Goal: Information Seeking & Learning: Compare options

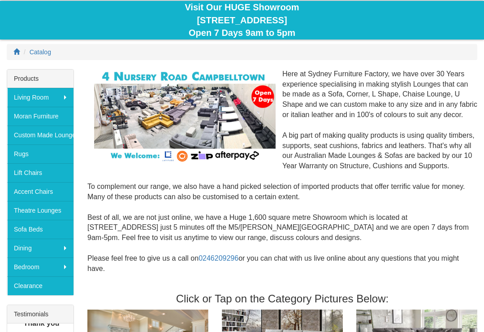
scroll to position [85, 0]
click at [53, 173] on link "Lift Chairs" at bounding box center [40, 172] width 66 height 19
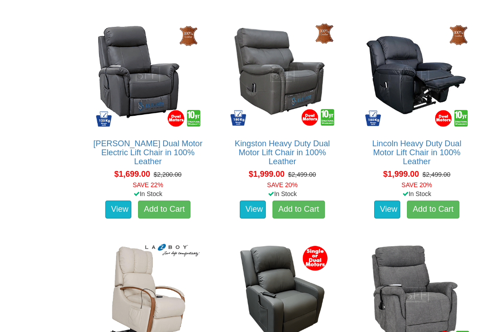
scroll to position [997, 0]
click at [251, 205] on link "View" at bounding box center [253, 209] width 26 height 18
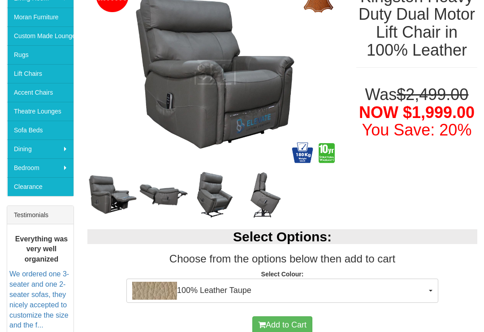
scroll to position [184, 0]
click at [428, 293] on button "100% Leather Taupe" at bounding box center [282, 290] width 312 height 24
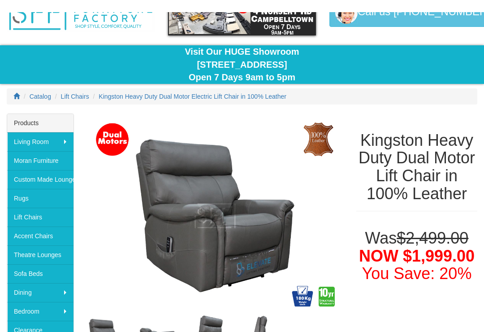
scroll to position [0, 0]
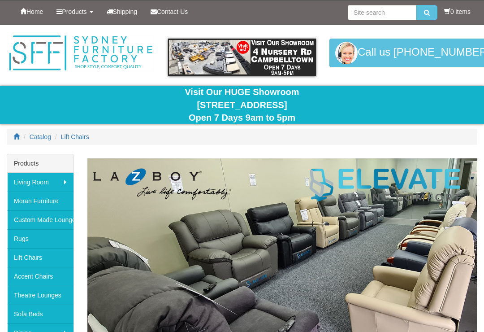
scroll to position [997, 0]
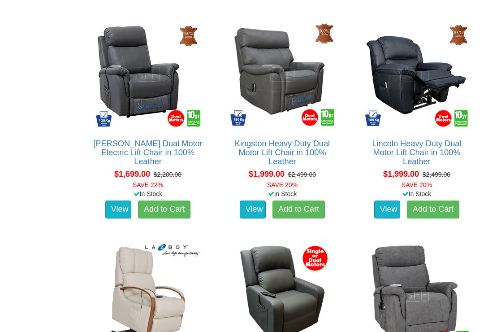
click at [389, 204] on link "View" at bounding box center [387, 209] width 26 height 18
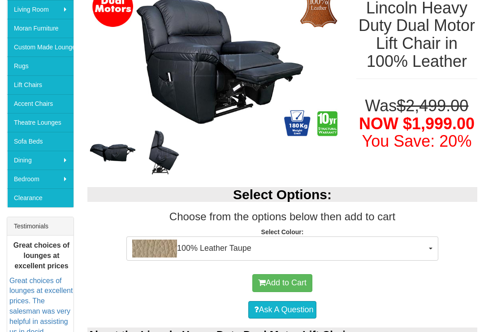
scroll to position [175, 0]
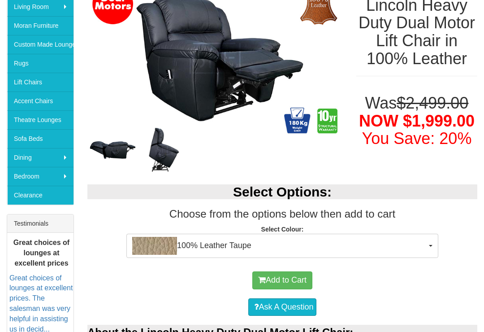
click at [432, 245] on span "button" at bounding box center [431, 246] width 4 height 2
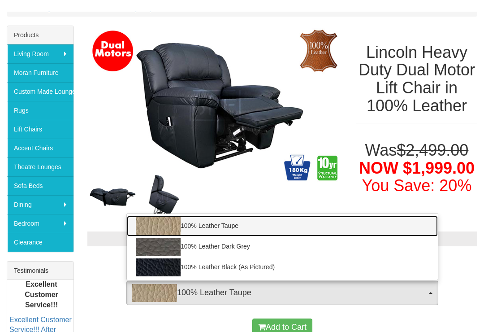
scroll to position [0, 0]
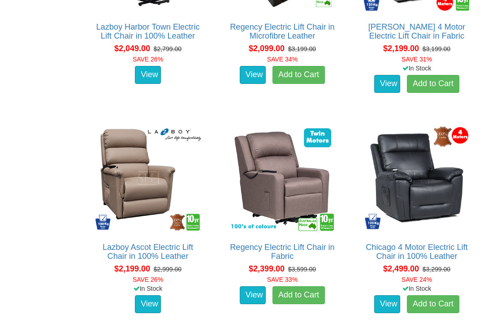
scroll to position [1332, 0]
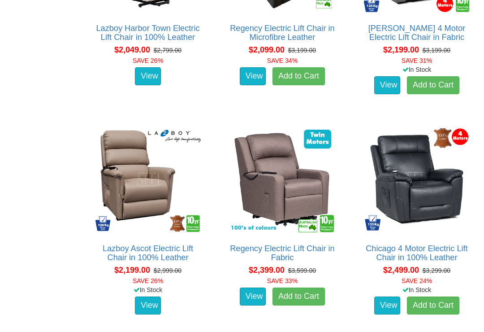
click at [147, 188] on img at bounding box center [147, 179] width 111 height 111
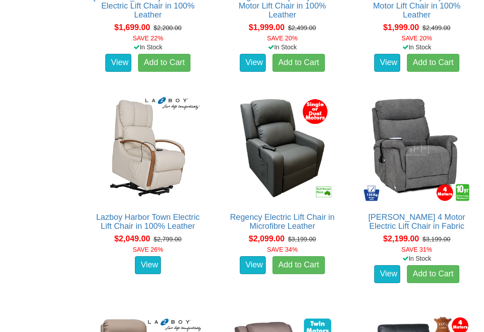
scroll to position [1143, 0]
click at [160, 157] on img at bounding box center [147, 148] width 111 height 111
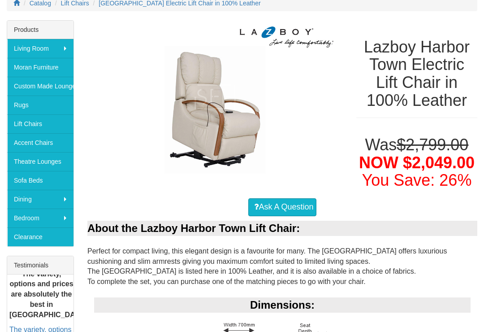
scroll to position [131, 0]
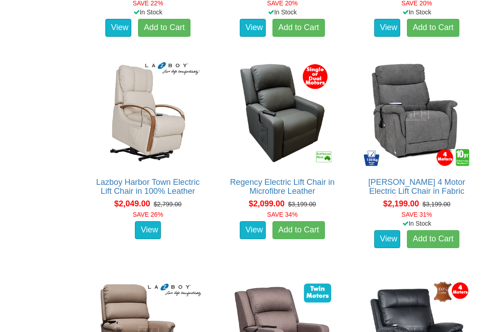
scroll to position [1179, 0]
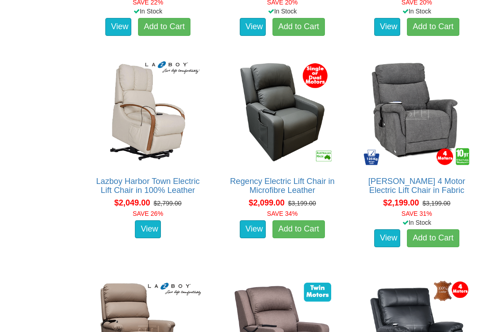
click at [299, 120] on img at bounding box center [282, 112] width 111 height 111
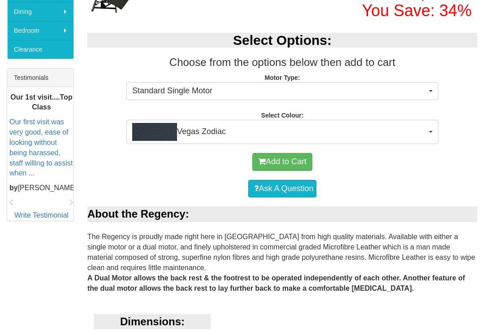
scroll to position [311, 0]
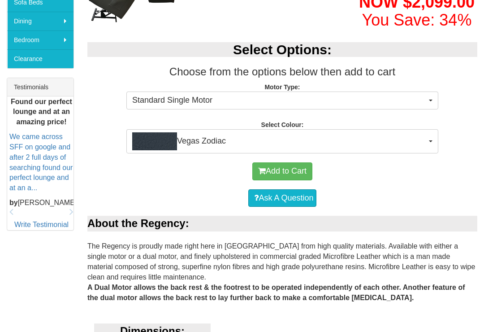
click at [429, 142] on button "Vegas Zodiac" at bounding box center [282, 141] width 312 height 24
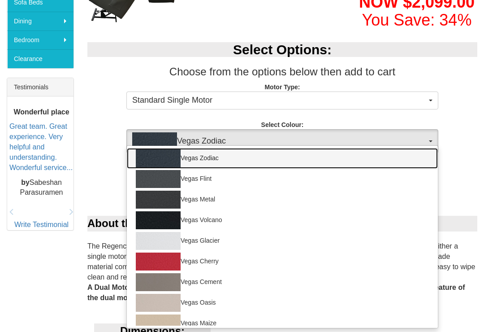
scroll to position [0, 0]
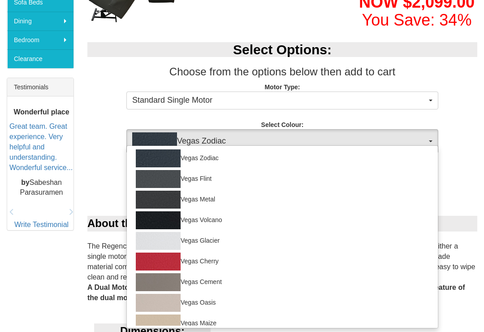
click at [462, 117] on div at bounding box center [242, 166] width 484 height 332
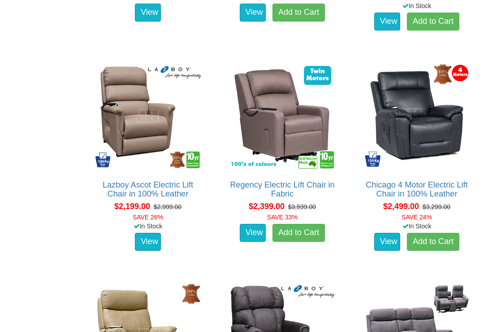
scroll to position [1396, 0]
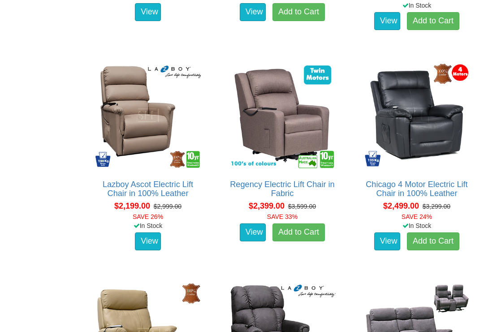
click at [144, 113] on img at bounding box center [147, 115] width 111 height 111
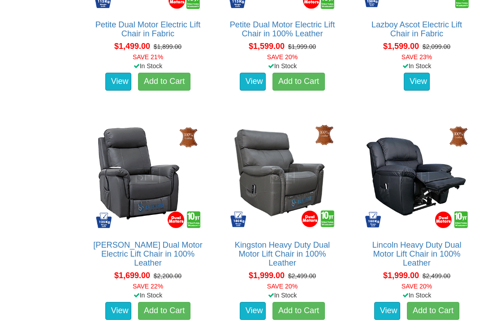
scroll to position [896, 0]
click at [385, 306] on link "View" at bounding box center [387, 311] width 26 height 18
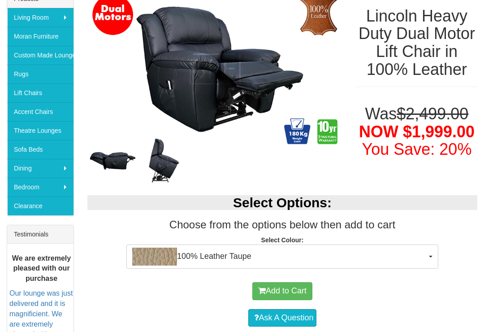
scroll to position [165, 0]
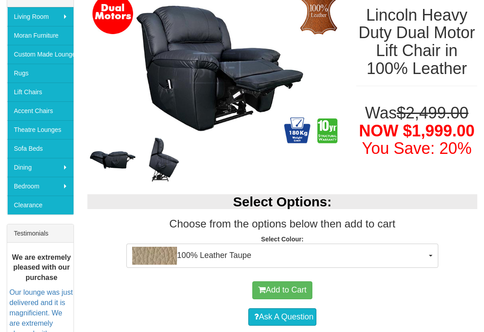
click at [433, 254] on button "100% Leather Taupe" at bounding box center [282, 255] width 312 height 24
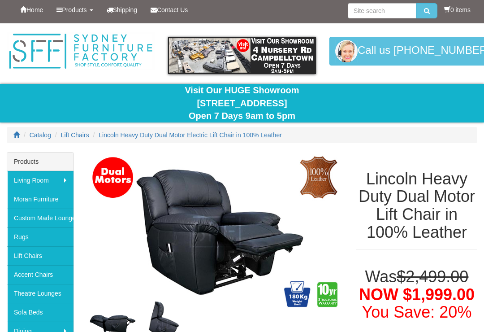
scroll to position [0, 0]
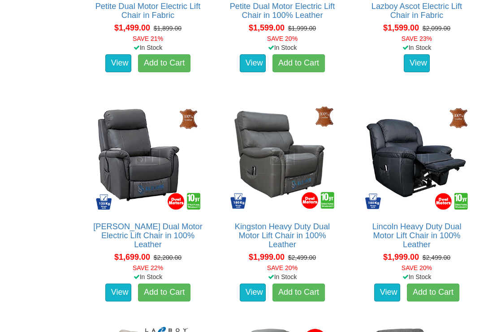
scroll to position [914, 0]
click at [253, 290] on link "View" at bounding box center [253, 292] width 26 height 18
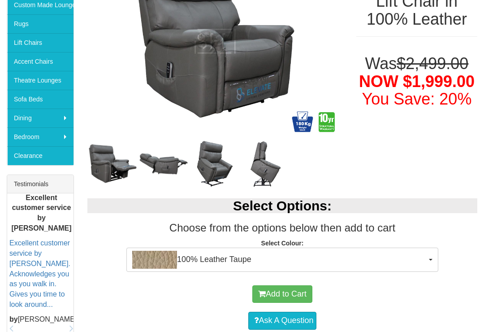
scroll to position [215, 0]
click at [433, 253] on button "100% Leather Taupe" at bounding box center [282, 259] width 312 height 24
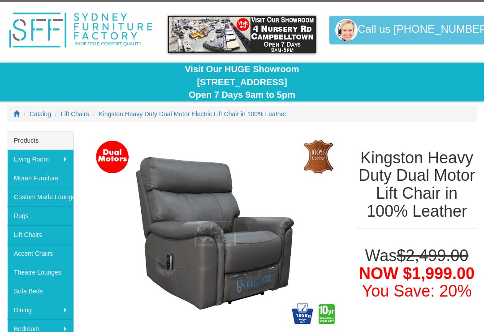
scroll to position [21, 0]
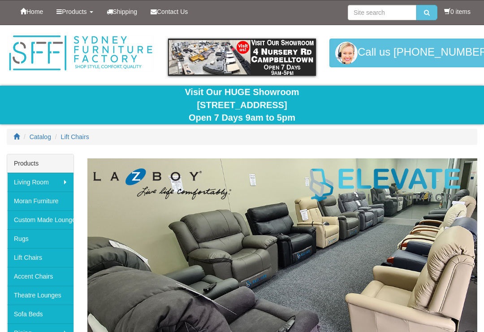
scroll to position [928, 0]
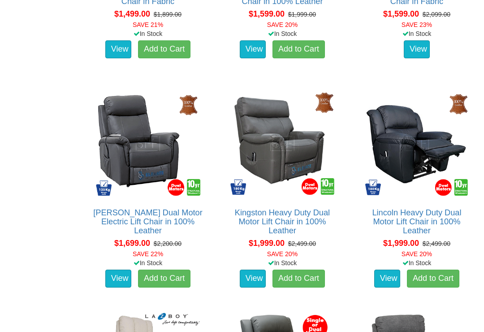
click at [385, 279] on link "View" at bounding box center [387, 278] width 26 height 18
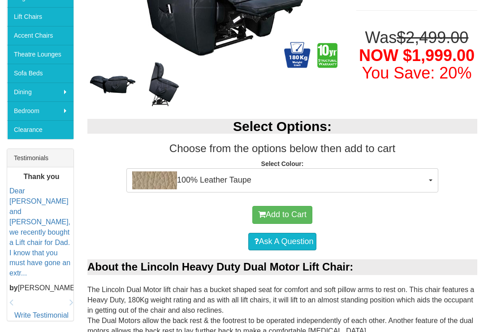
scroll to position [241, 0]
click at [428, 181] on button "100% Leather Taupe" at bounding box center [282, 180] width 312 height 24
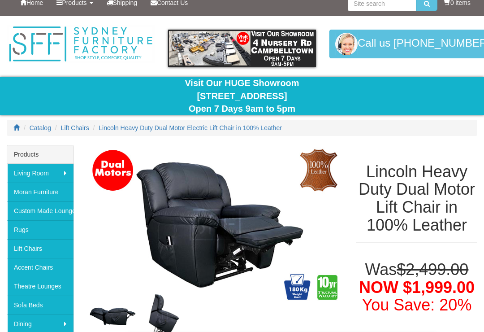
scroll to position [0, 0]
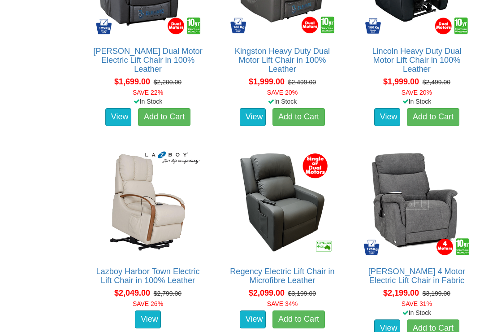
scroll to position [1089, 0]
click at [148, 324] on link "View" at bounding box center [148, 319] width 26 height 18
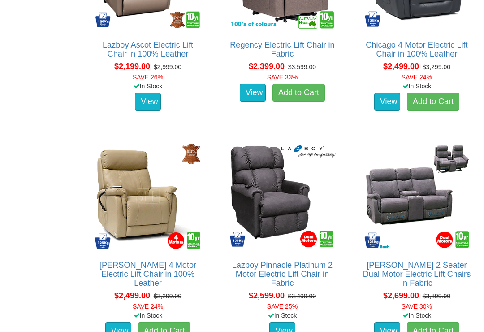
scroll to position [1536, 0]
click at [285, 327] on link "View" at bounding box center [282, 331] width 26 height 18
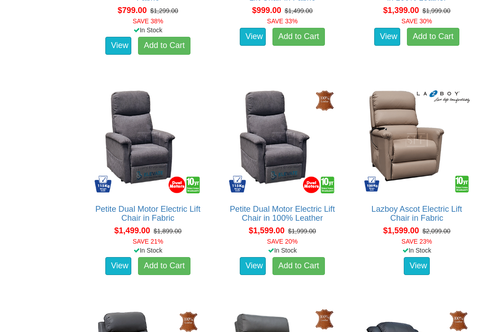
scroll to position [712, 0]
click at [412, 151] on img at bounding box center [416, 139] width 111 height 111
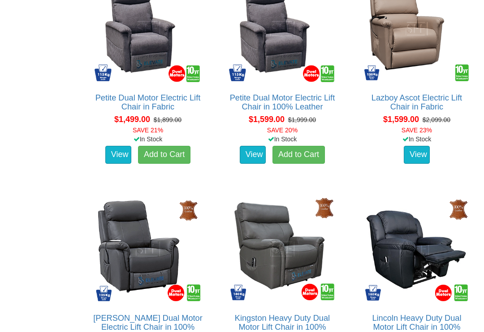
scroll to position [822, 0]
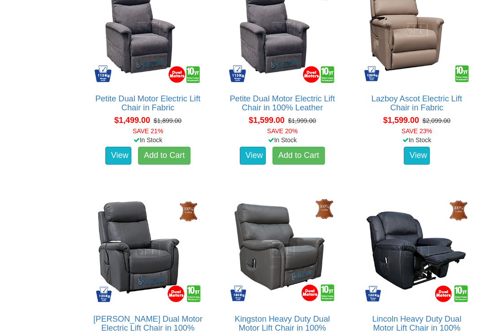
click at [398, 144] on div "View" at bounding box center [416, 155] width 125 height 22
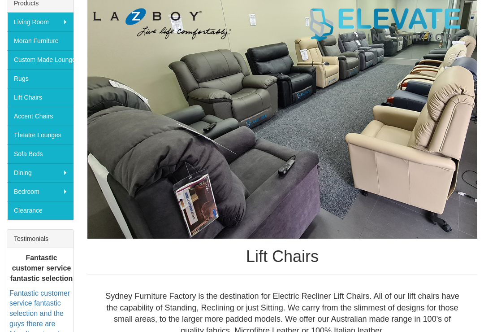
scroll to position [160, 0]
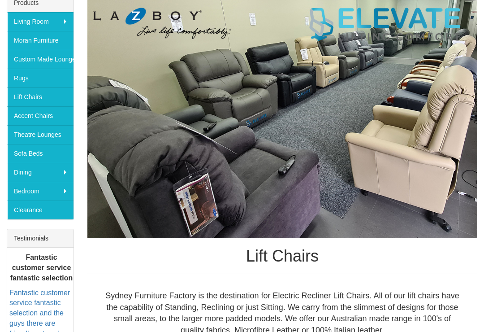
click at [56, 211] on link "Clearance" at bounding box center [40, 209] width 66 height 19
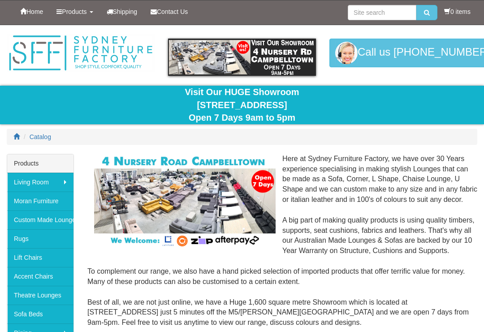
click at [47, 259] on link "Lift Chairs" at bounding box center [40, 257] width 66 height 19
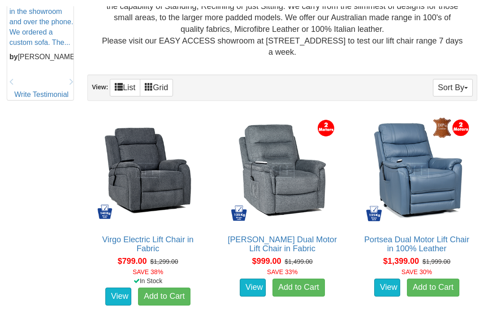
scroll to position [461, 0]
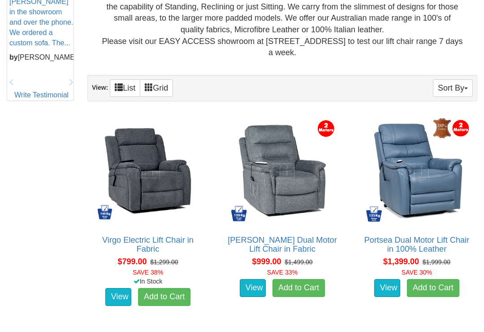
click at [436, 177] on img at bounding box center [416, 170] width 111 height 111
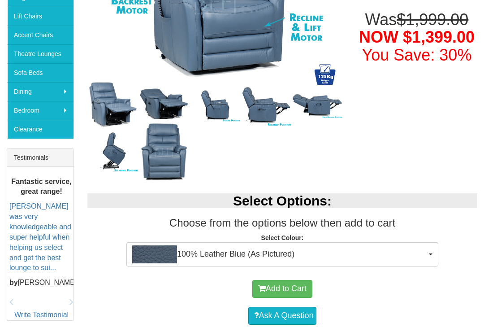
scroll to position [241, 0]
click at [436, 254] on button "100% Leather Blue (As Pictured)" at bounding box center [282, 254] width 312 height 24
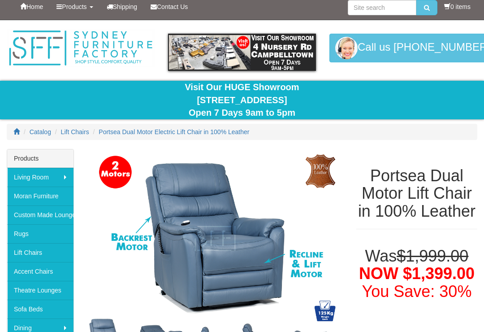
scroll to position [0, 0]
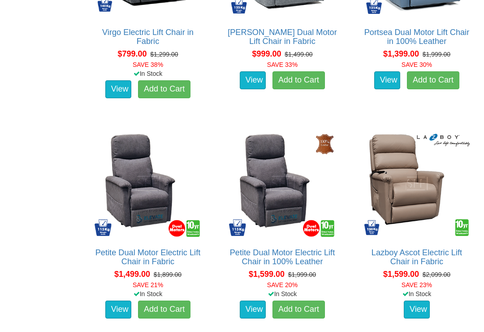
scroll to position [673, 0]
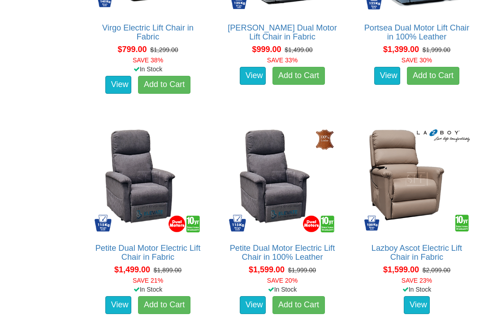
click at [417, 182] on img at bounding box center [416, 178] width 111 height 111
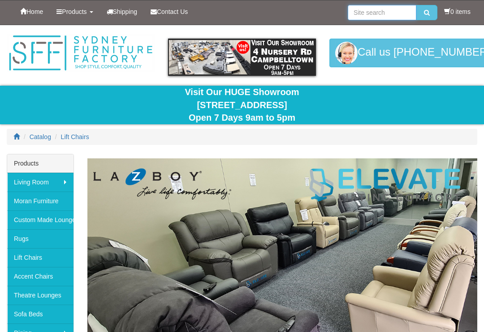
click at [389, 15] on input "search" at bounding box center [382, 12] width 69 height 15
type input "Cloud electric lift chair"
click at [424, 13] on button "submit" at bounding box center [426, 12] width 21 height 15
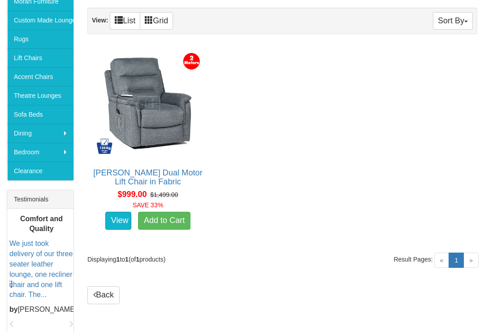
scroll to position [199, 0]
click at [120, 224] on link "View" at bounding box center [118, 221] width 26 height 18
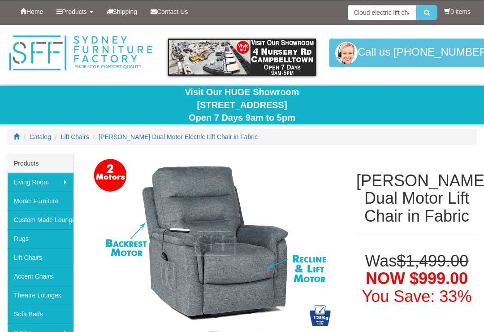
click at [320, 274] on img at bounding box center [214, 243] width 255 height 179
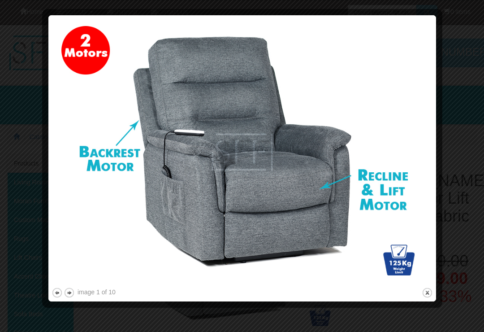
click at [419, 118] on img at bounding box center [242, 151] width 381 height 267
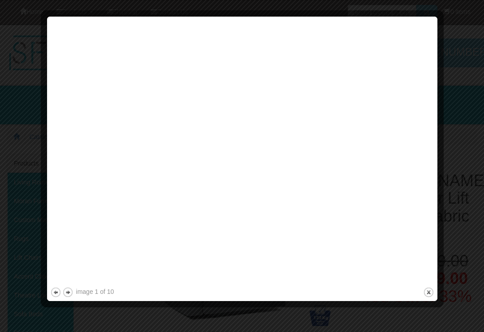
click at [0, 0] on div at bounding box center [0, 0] width 0 height 0
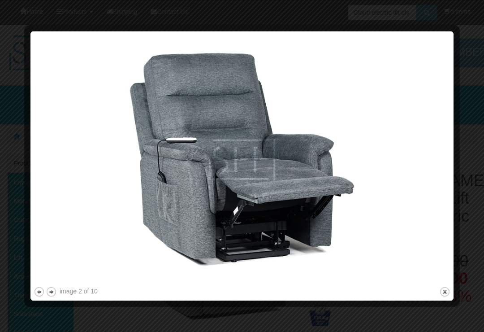
click at [430, 112] on img at bounding box center [242, 160] width 417 height 250
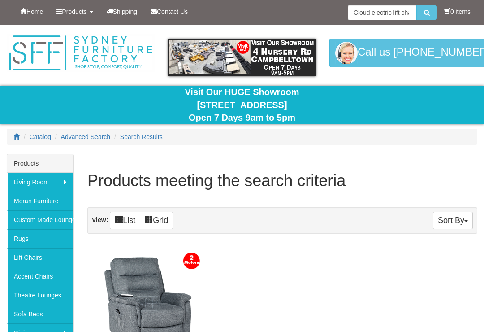
scroll to position [213, 0]
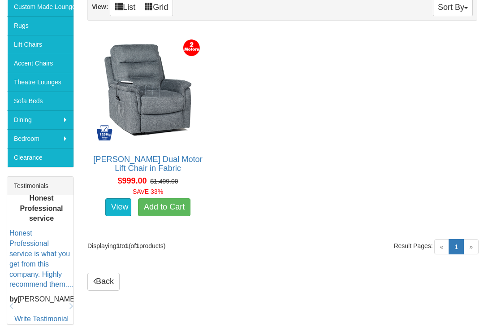
click at [116, 212] on link "View" at bounding box center [118, 207] width 26 height 18
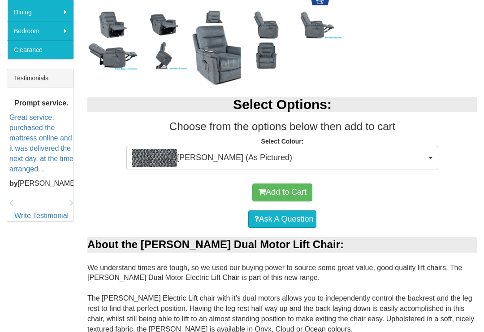
scroll to position [321, 0]
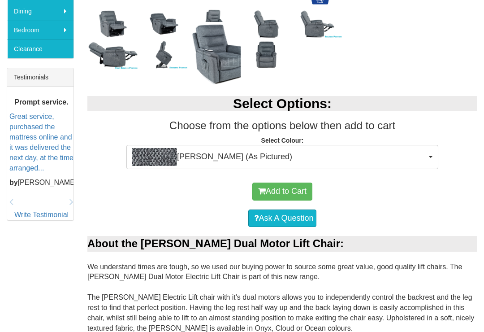
click at [428, 159] on button "Mia Onyx (As Pictured)" at bounding box center [282, 157] width 312 height 24
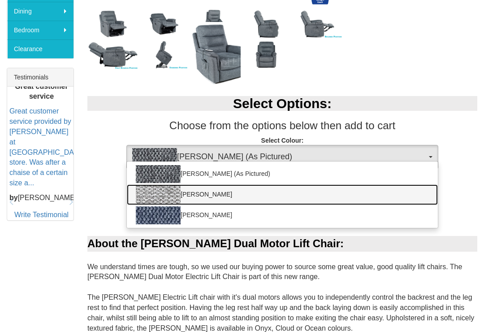
click at [169, 191] on img at bounding box center [158, 195] width 45 height 18
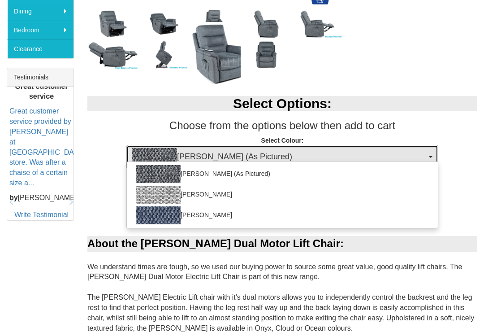
select select "2029"
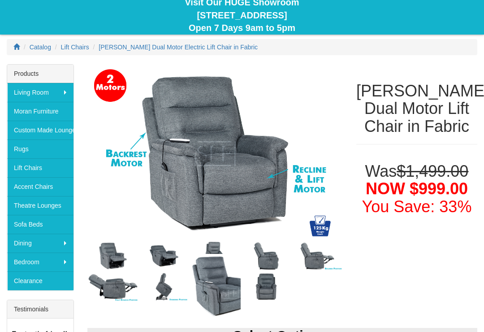
scroll to position [0, 0]
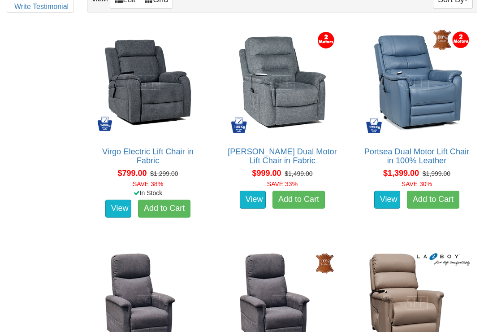
scroll to position [545, 0]
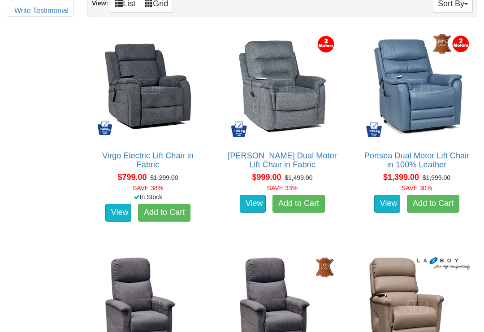
click at [430, 104] on img at bounding box center [416, 86] width 111 height 111
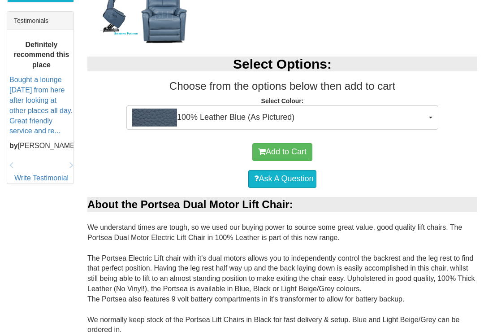
scroll to position [378, 0]
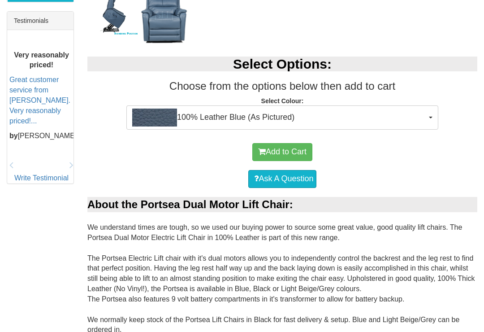
click at [420, 119] on span "100% Leather Blue (As Pictured)" at bounding box center [279, 117] width 294 height 18
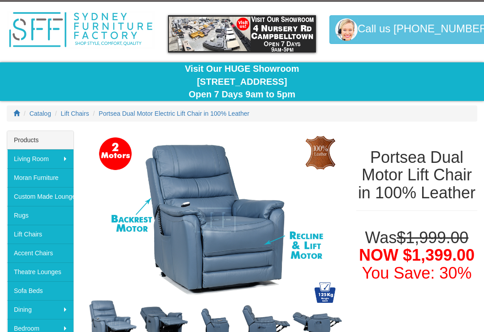
scroll to position [0, 0]
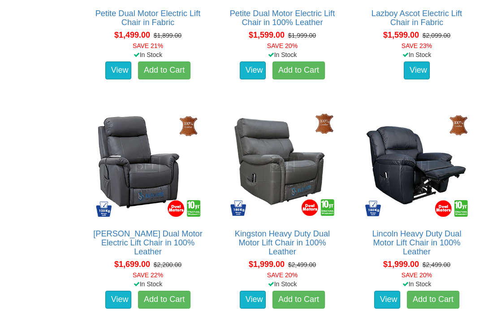
scroll to position [908, 0]
